Goal: Task Accomplishment & Management: Manage account settings

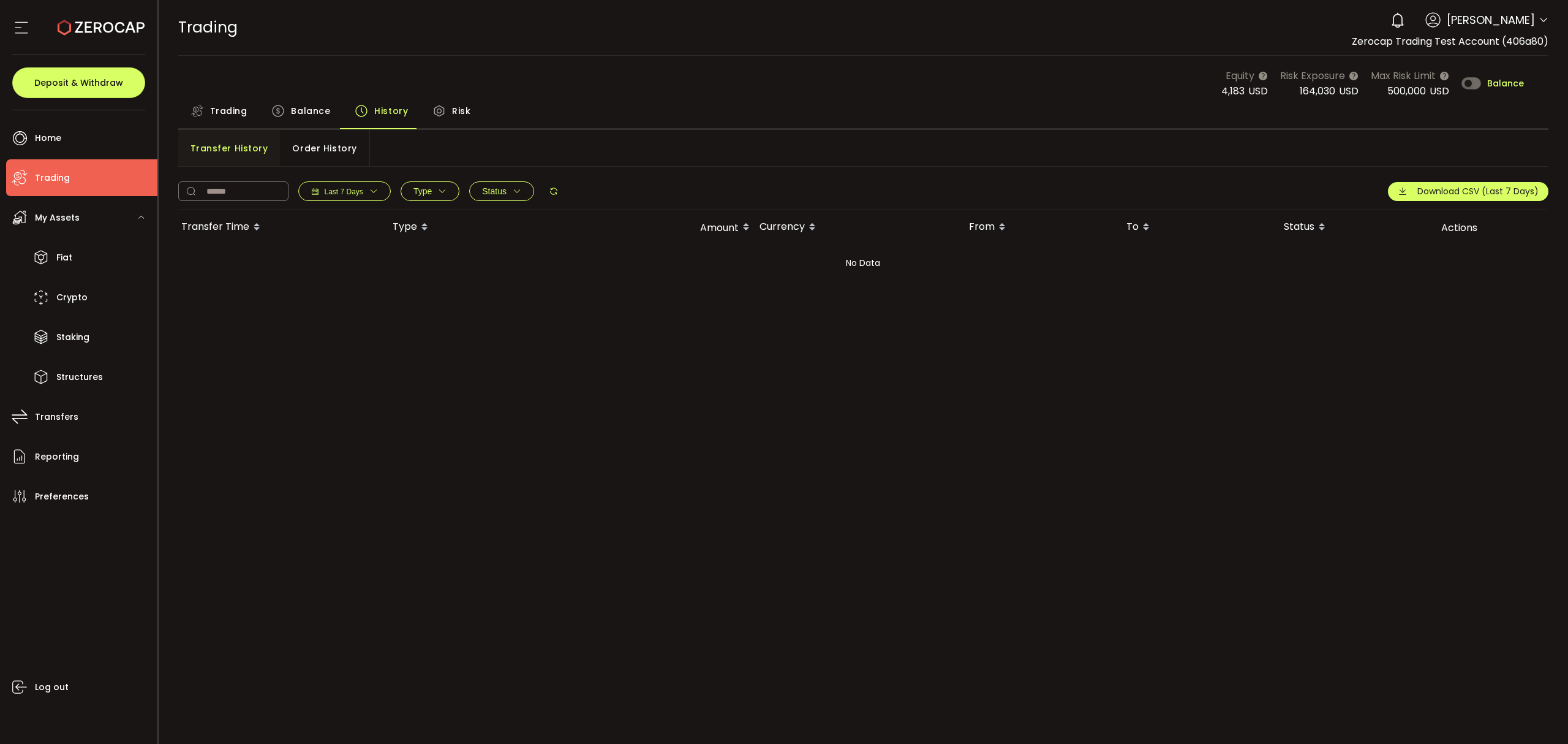
click at [1497, 29] on div "0 [PERSON_NAME] Account Zerocap Trading Test Account (406a80) [PERSON_NAME] (e1…" at bounding box center [1466, 20] width 164 height 27
click at [1510, 22] on span "[PERSON_NAME]" at bounding box center [1491, 20] width 88 height 16
click at [1535, 17] on span "[PERSON_NAME]" at bounding box center [1491, 20] width 88 height 16
click at [1542, 17] on icon at bounding box center [1544, 20] width 10 height 10
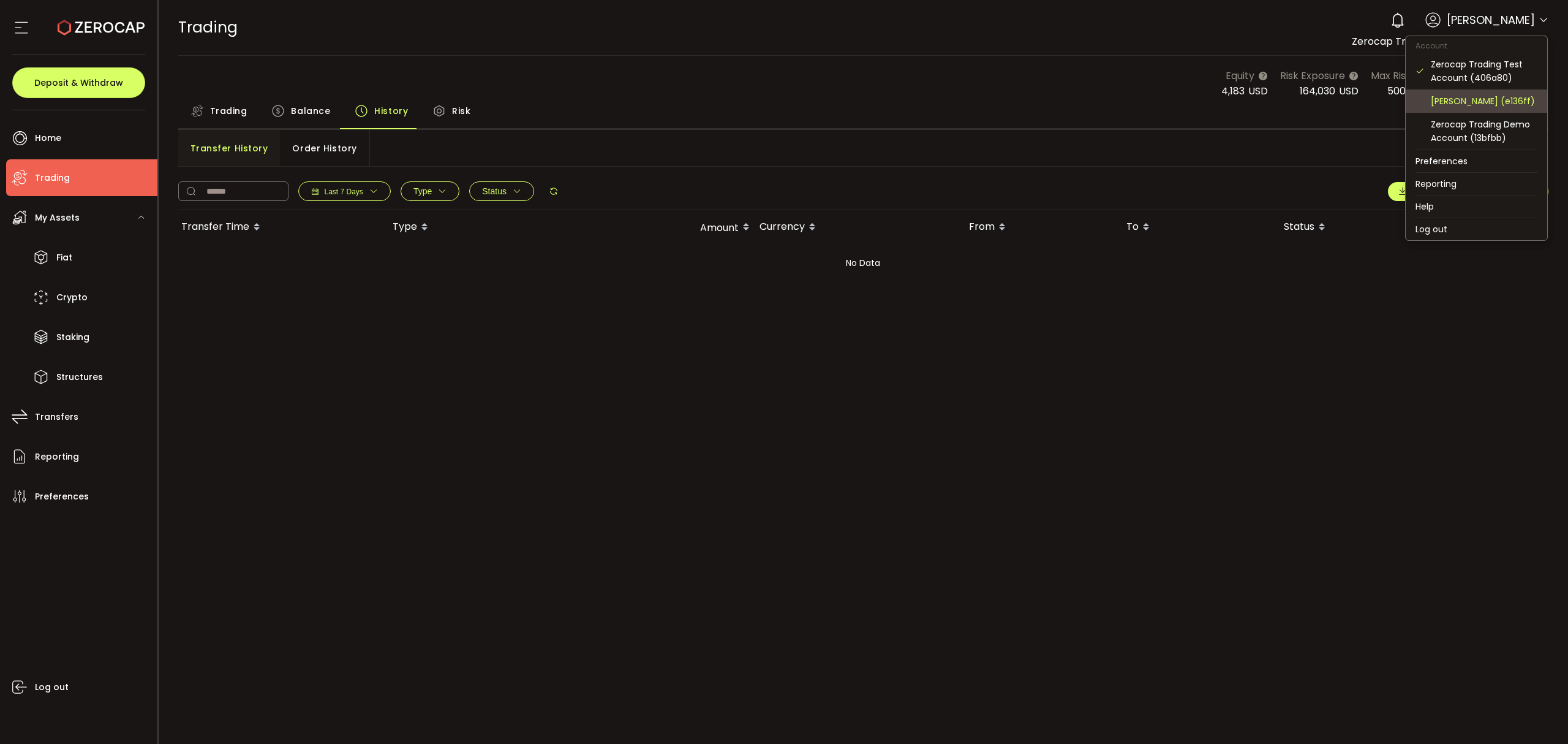
click at [1501, 96] on div "[PERSON_NAME] (e136ff)" at bounding box center [1485, 100] width 107 height 13
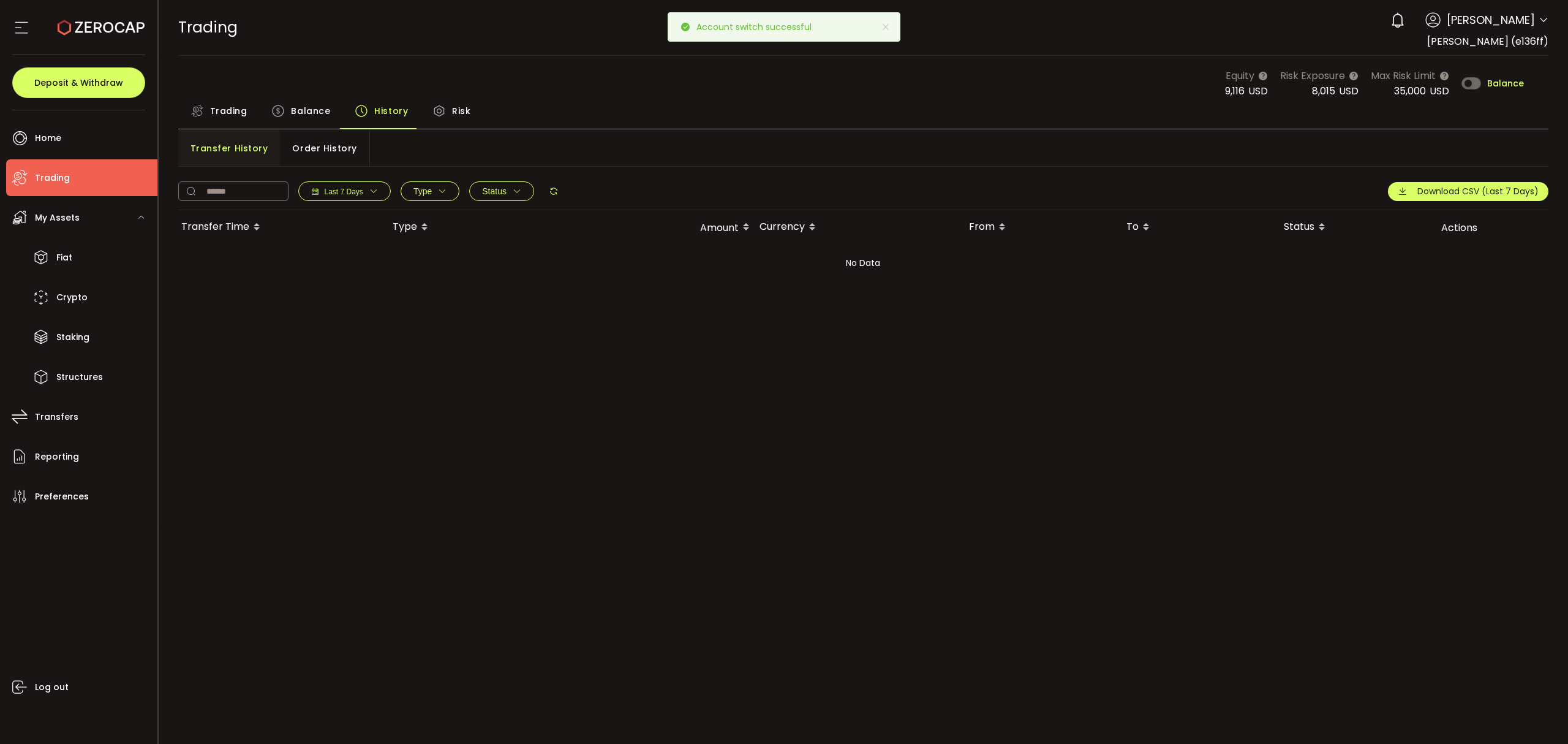
click at [302, 110] on span "Balance" at bounding box center [310, 110] width 40 height 24
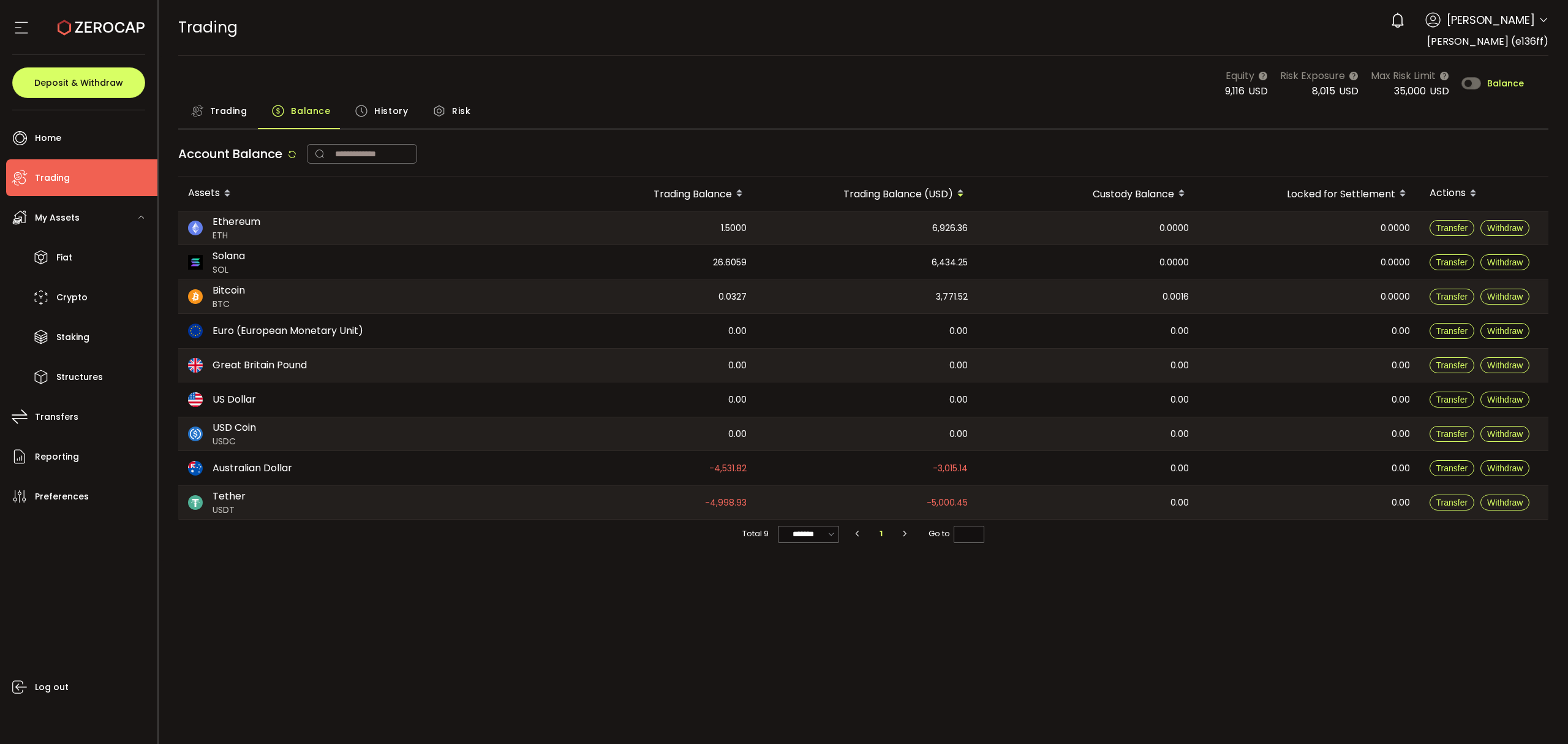
click at [378, 112] on span "History" at bounding box center [391, 110] width 34 height 24
